Goal: Task Accomplishment & Management: Use online tool/utility

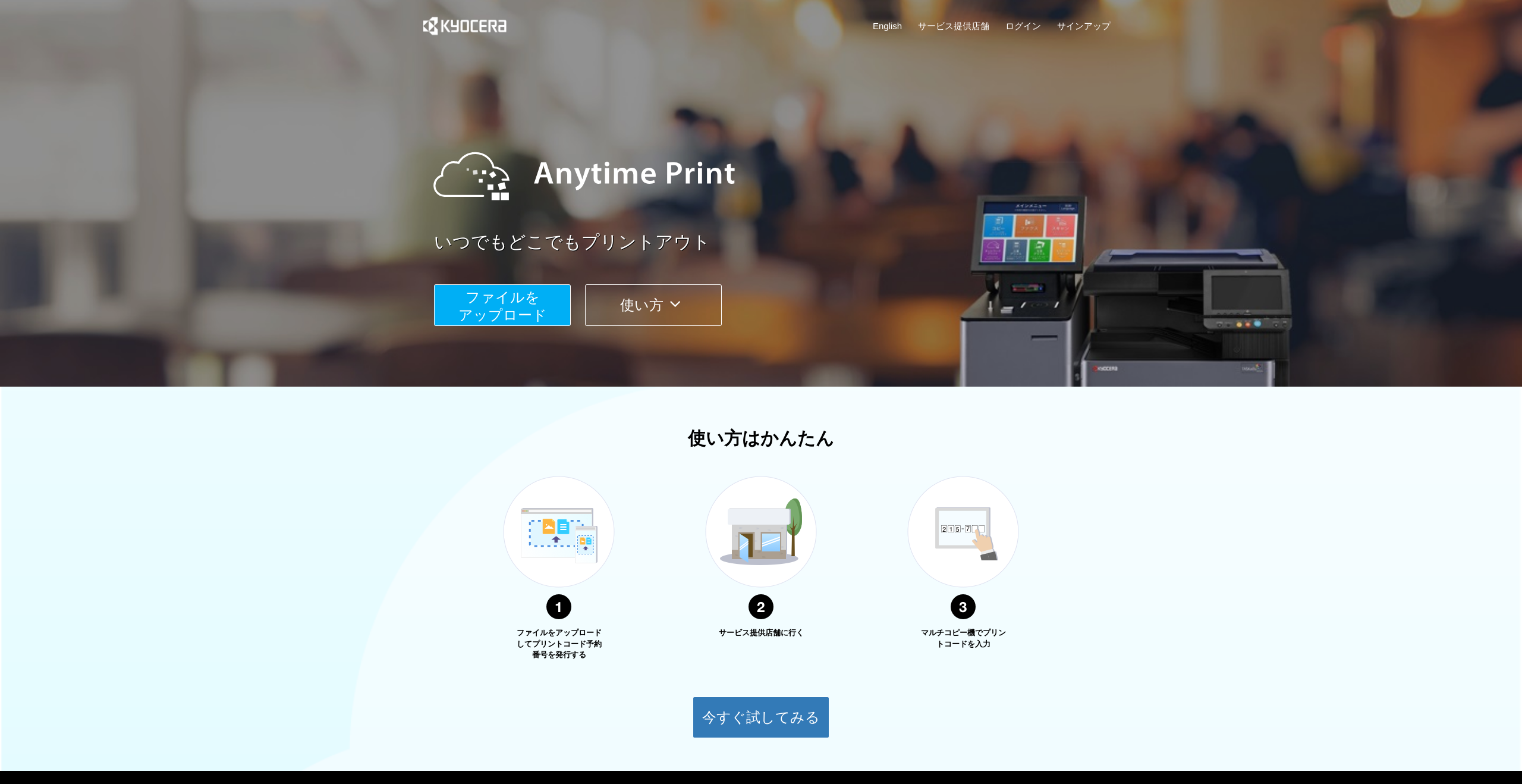
click at [504, 307] on button "ファイルを ​​アップロード" at bounding box center [502, 305] width 137 height 42
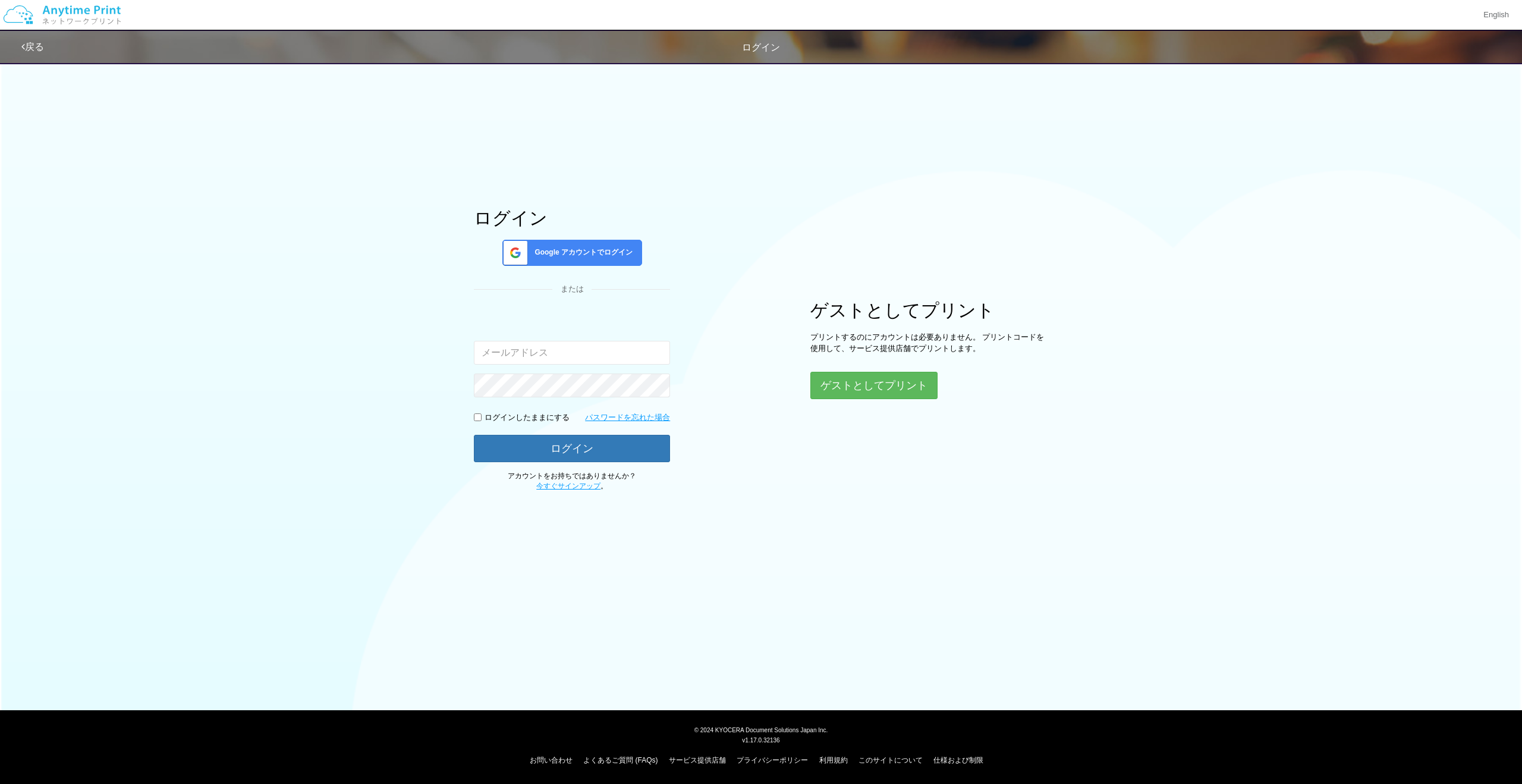
type input "[EMAIL_ADDRESS][DOMAIN_NAME]"
drag, startPoint x: 553, startPoint y: 419, endPoint x: 557, endPoint y: 435, distance: 16.5
click at [553, 420] on p "ログインしたままにする" at bounding box center [527, 418] width 85 height 12
click at [549, 445] on button "ログイン" at bounding box center [572, 447] width 196 height 26
click at [543, 253] on span "Google アカウントでログイン" at bounding box center [581, 252] width 103 height 10
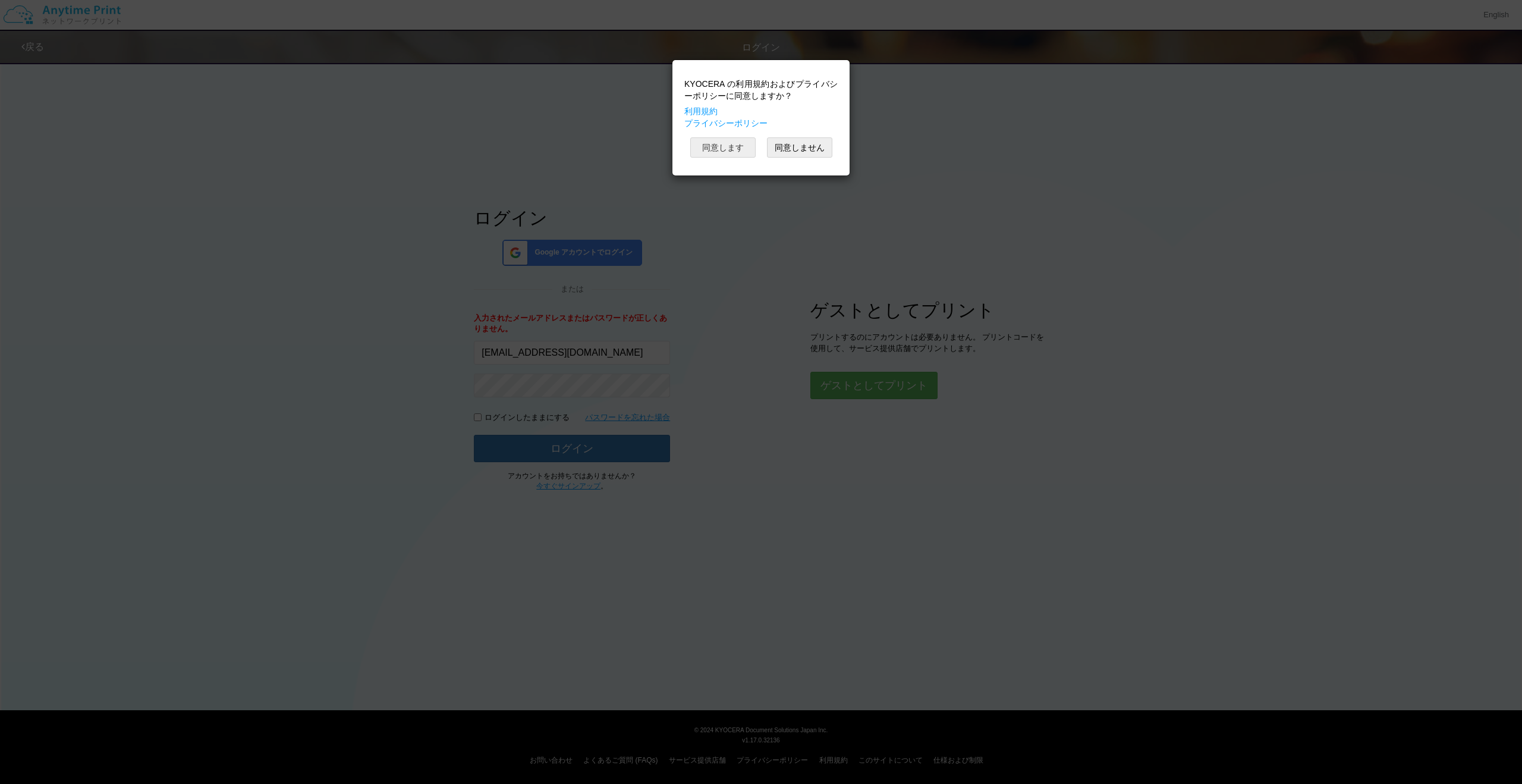
click at [733, 148] on button "同意します" at bounding box center [723, 148] width 66 height 20
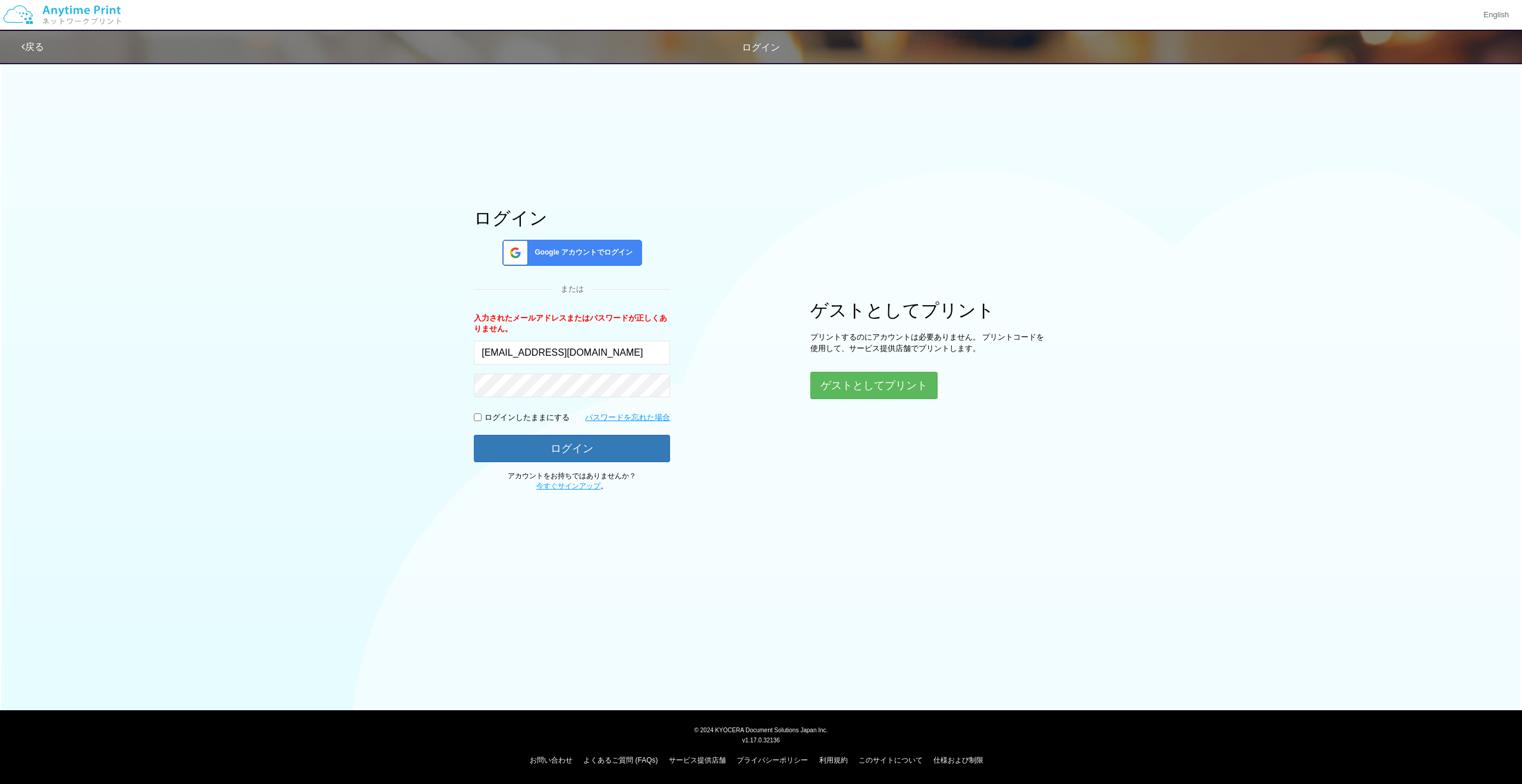
click at [577, 260] on div "Google アカウントでログイン" at bounding box center [572, 253] width 140 height 26
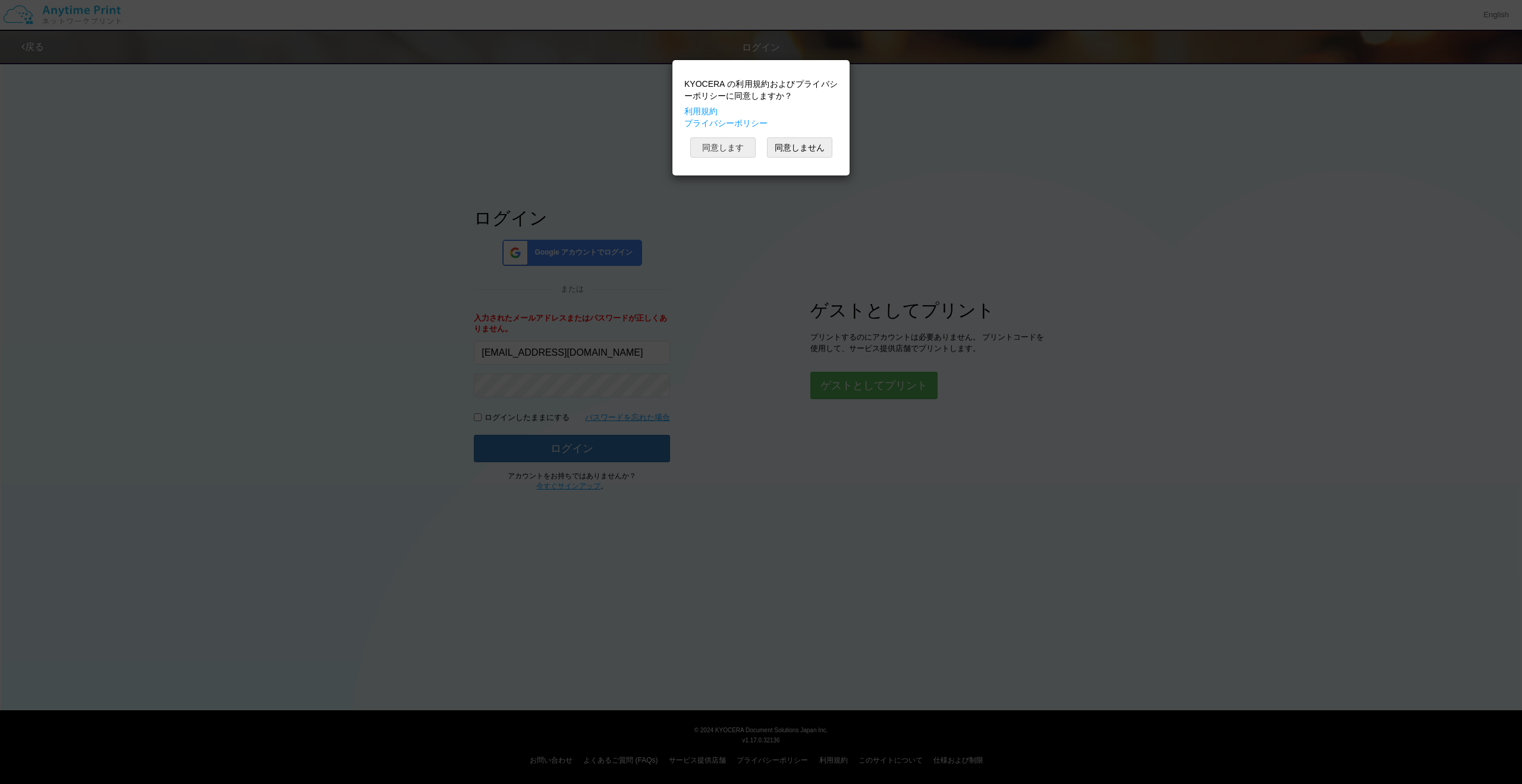
click at [719, 153] on button "同意します" at bounding box center [723, 148] width 66 height 20
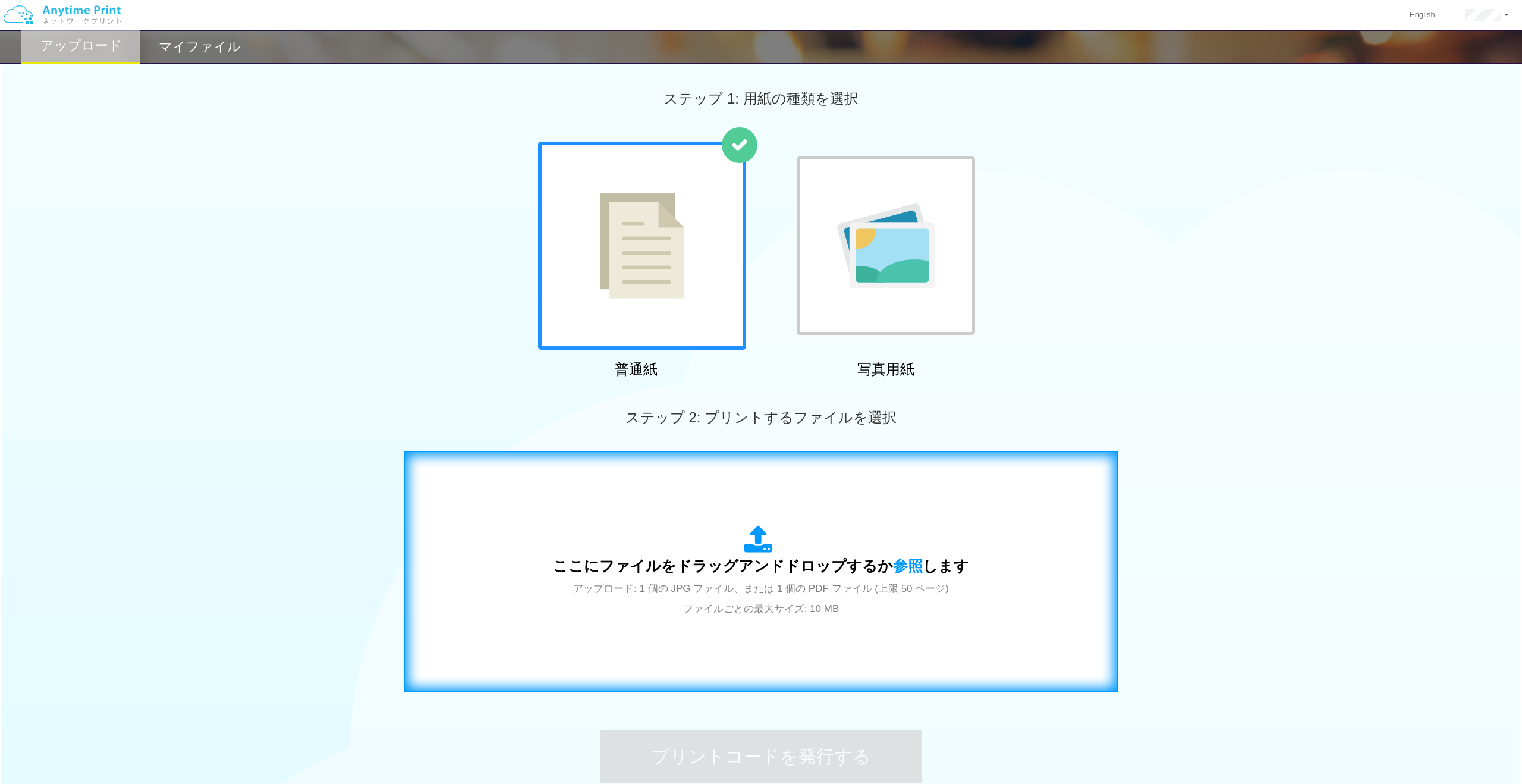
scroll to position [121, 0]
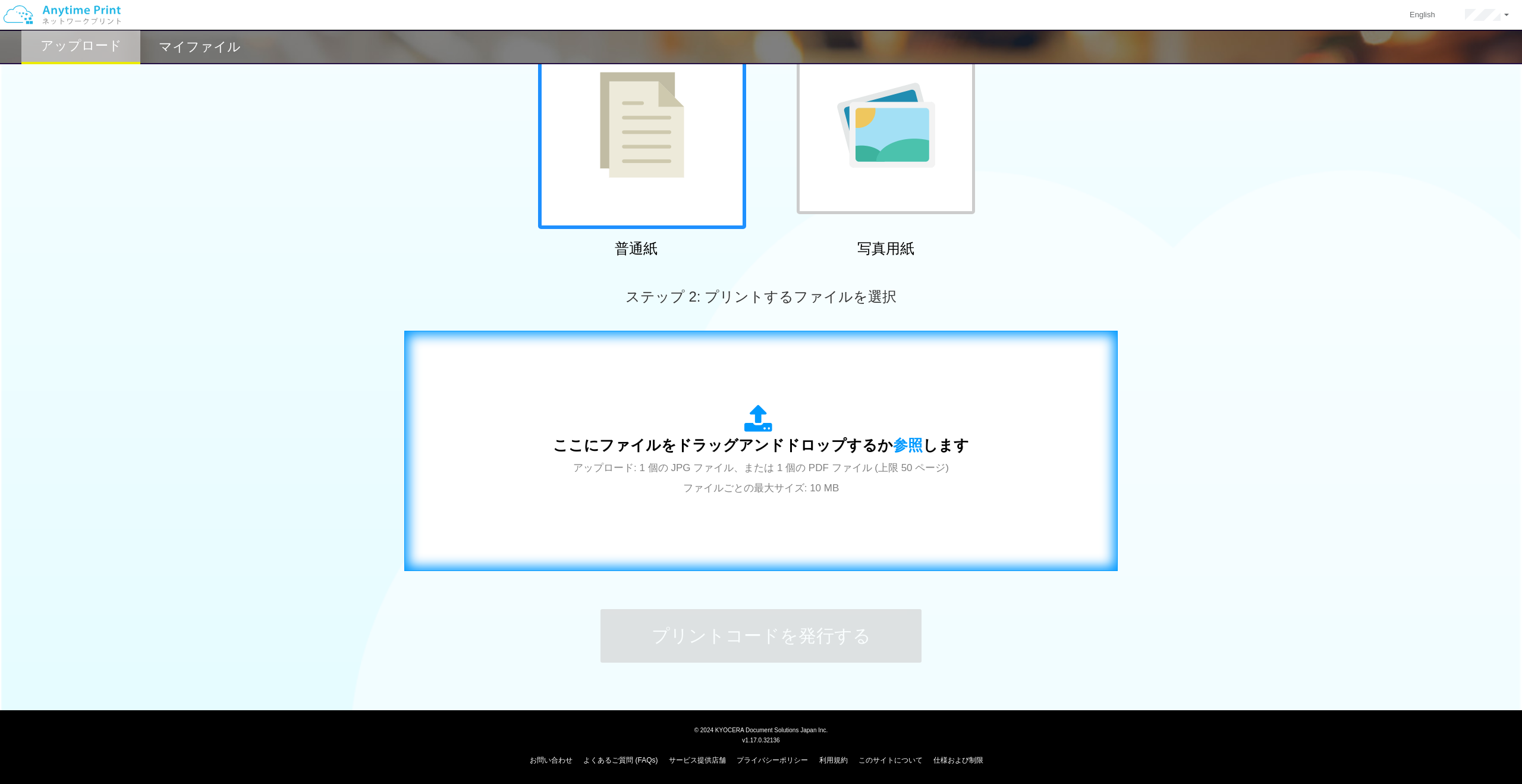
click at [772, 472] on span "アップロード: 1 個の JPG ファイル、または 1 個の PDF ファイル (上限 50 ページ) ファイルごとの最大サイズ: 10 MB" at bounding box center [760, 478] width 375 height 32
click at [728, 465] on span "アップロード: 1 個の JPG ファイル、または 1 個の PDF ファイル (上限 50 ページ) ファイルごとの最大サイズ: 10 MB" at bounding box center [760, 478] width 375 height 32
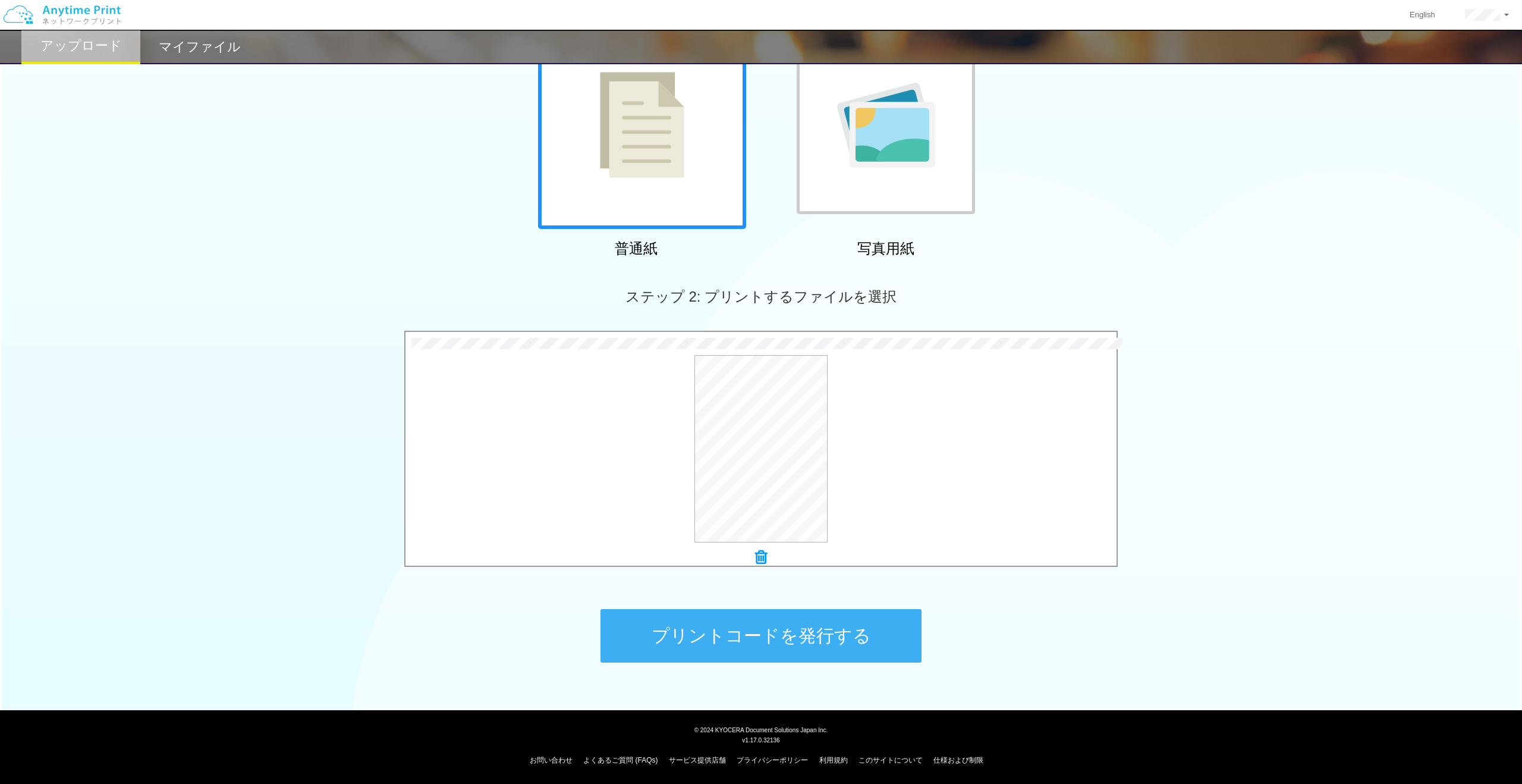
click at [762, 638] on button "プリントコードを発行する" at bounding box center [761, 636] width 321 height 53
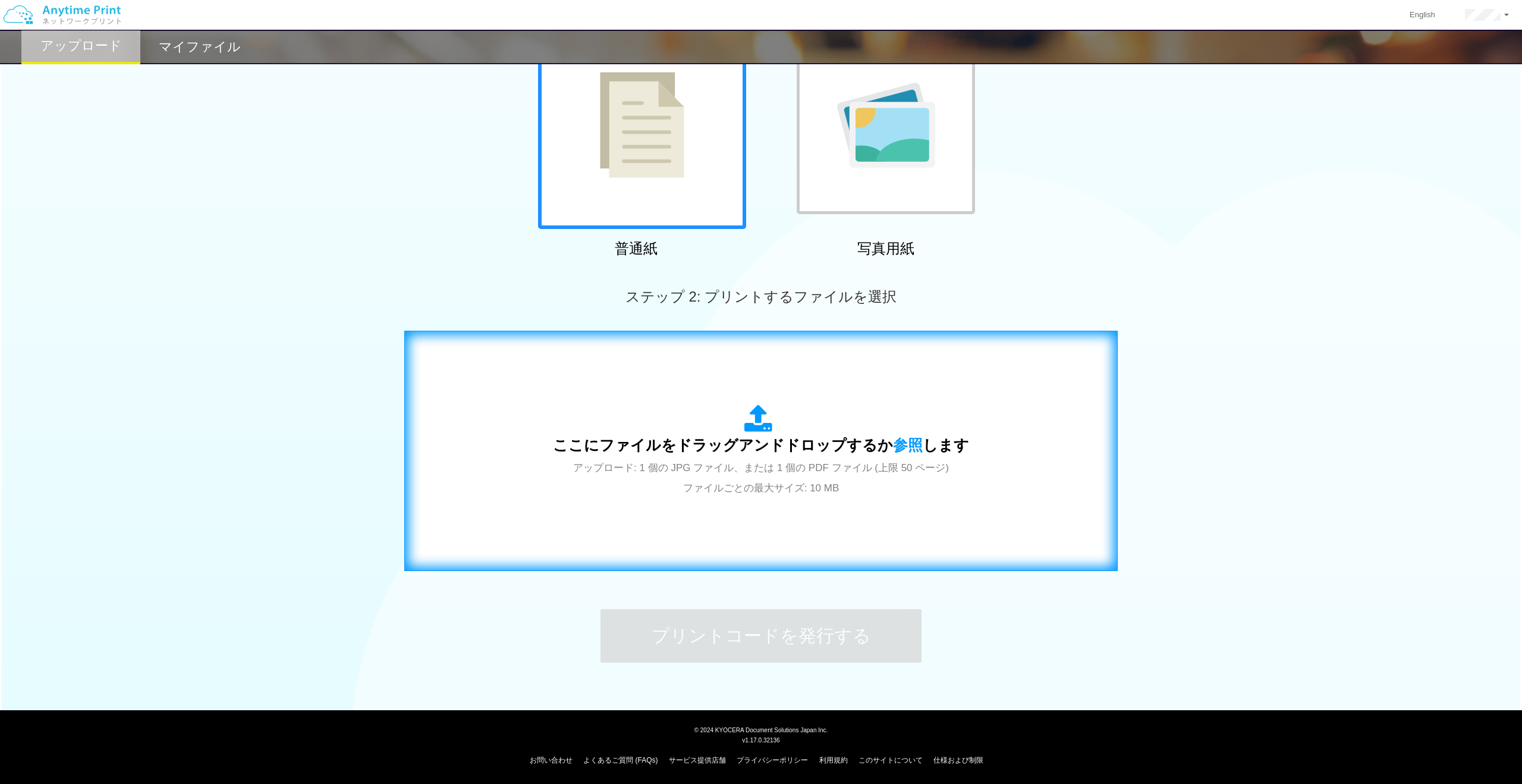
scroll to position [0, 0]
